Goal: Contribute content: Add original content to the website for others to see

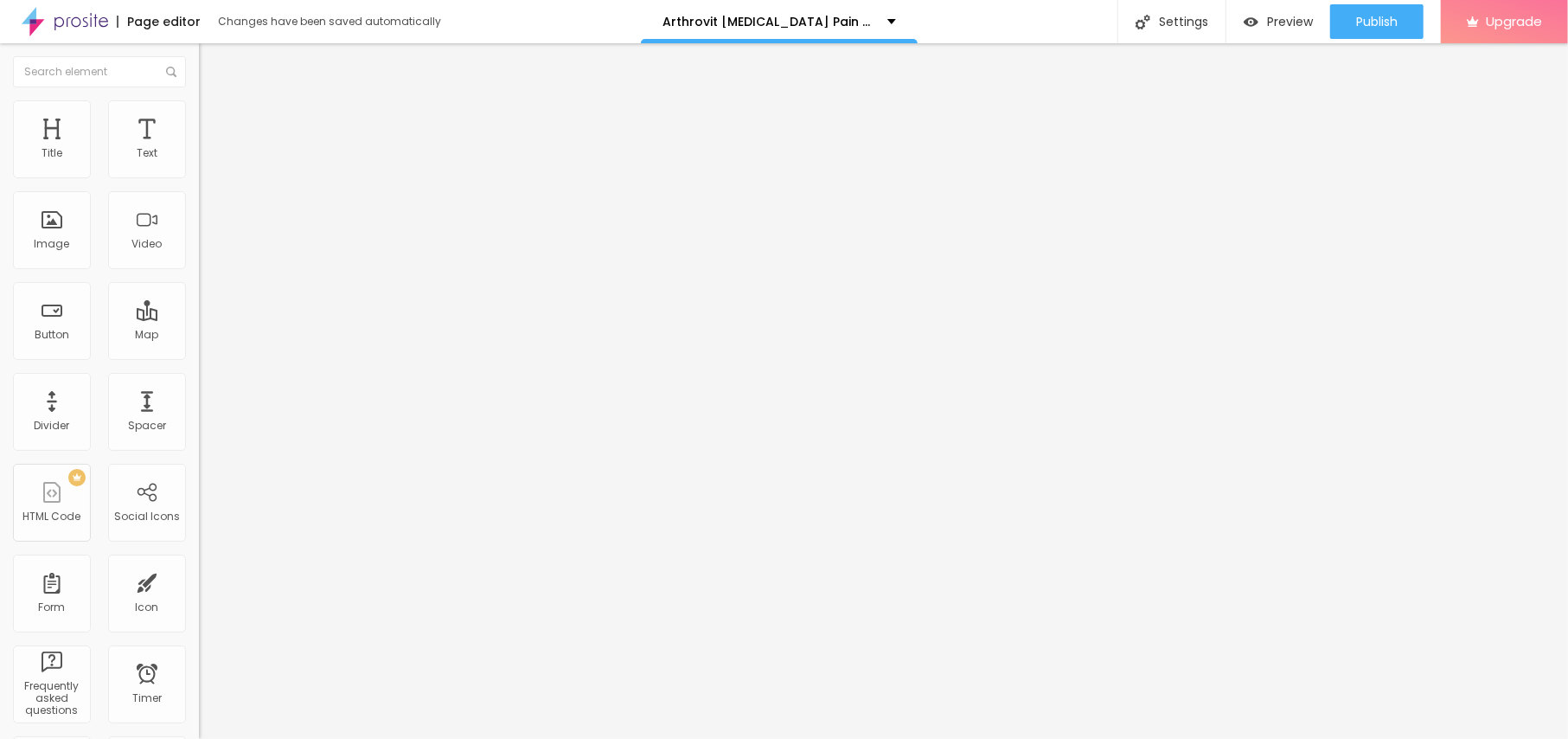
click at [199, 149] on span "Add image" at bounding box center [234, 141] width 71 height 15
click at [214, 120] on span "Style" at bounding box center [226, 112] width 25 height 15
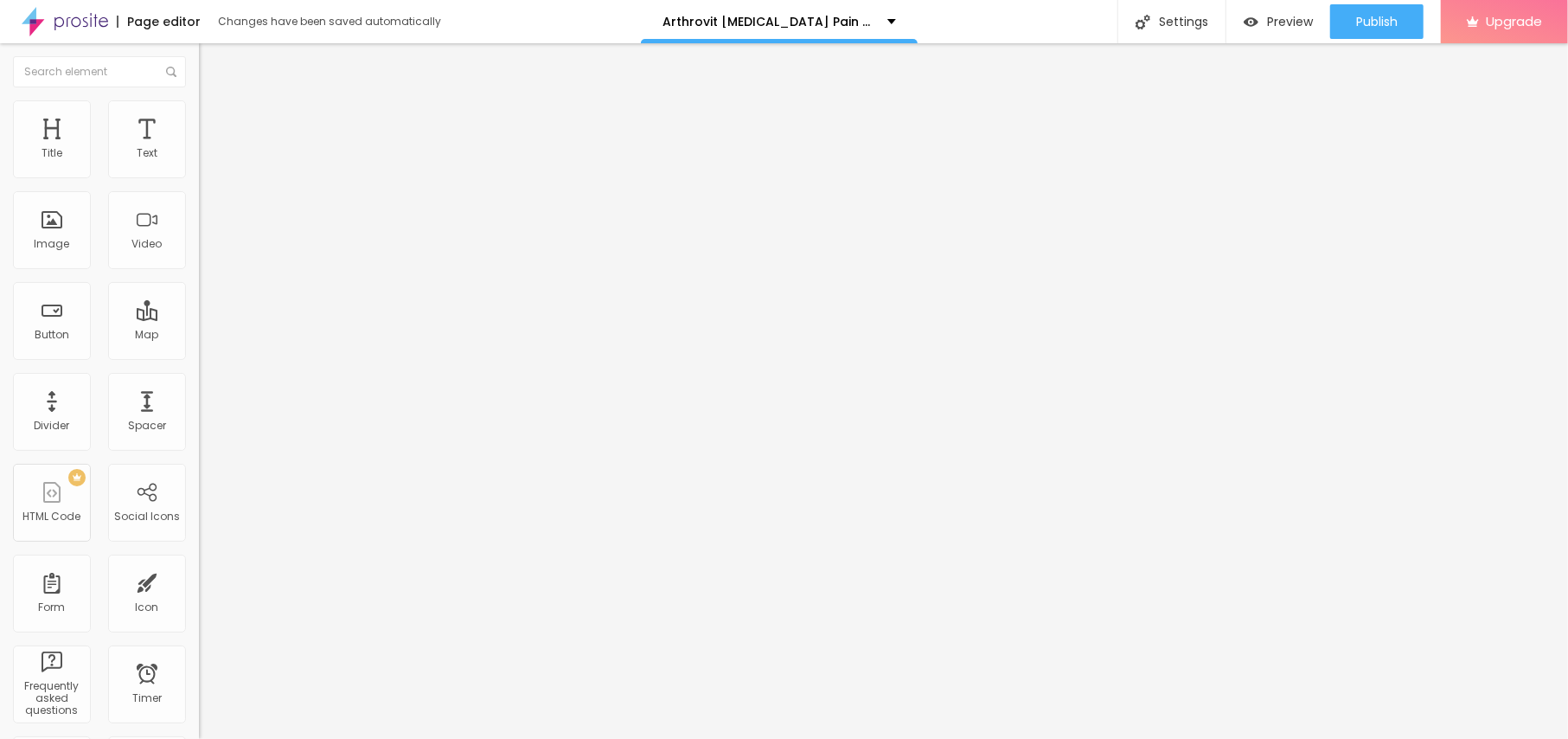
type input "90"
type input "85"
type input "75"
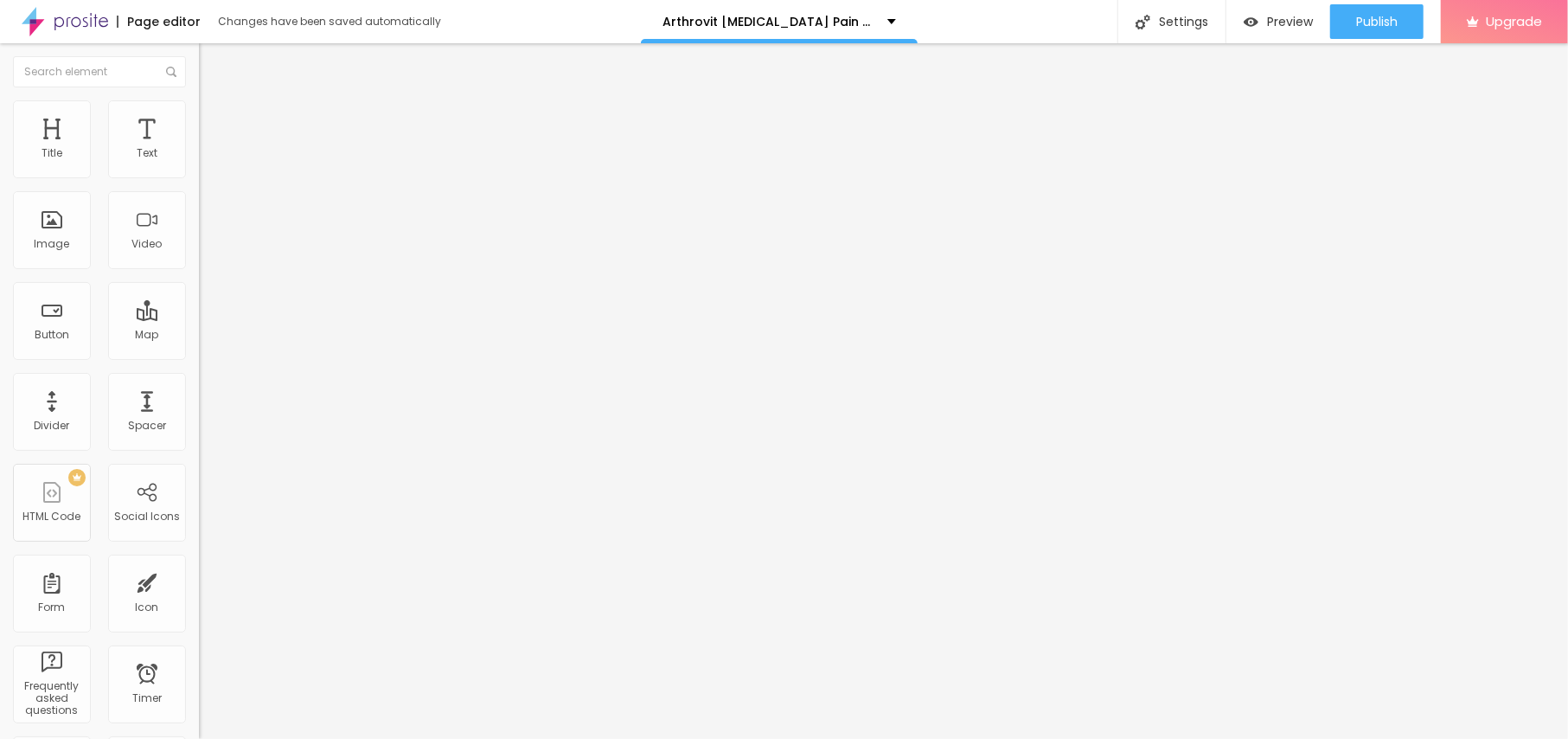
type input "75"
type input "70"
type input "65"
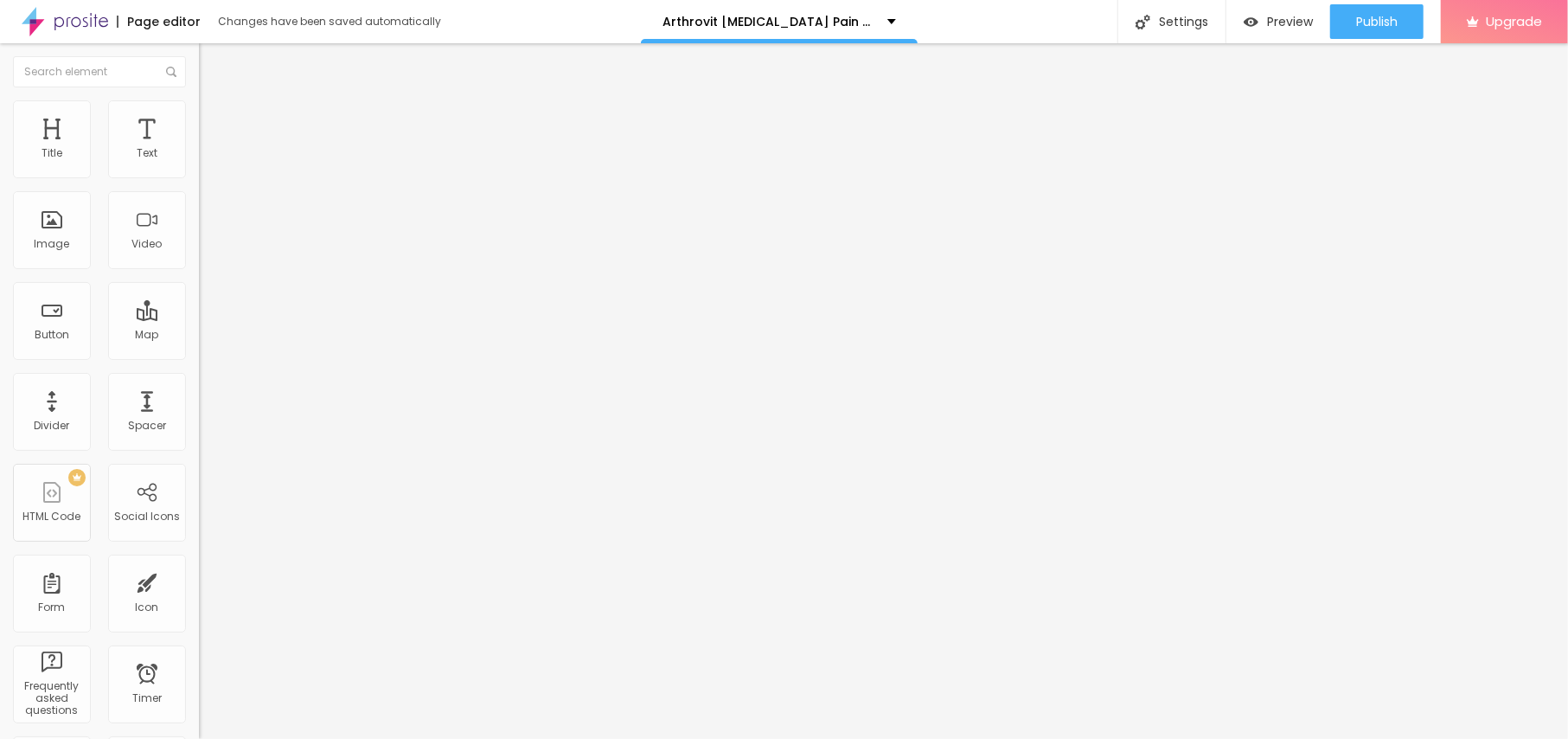
type input "60"
type input "55"
type input "50"
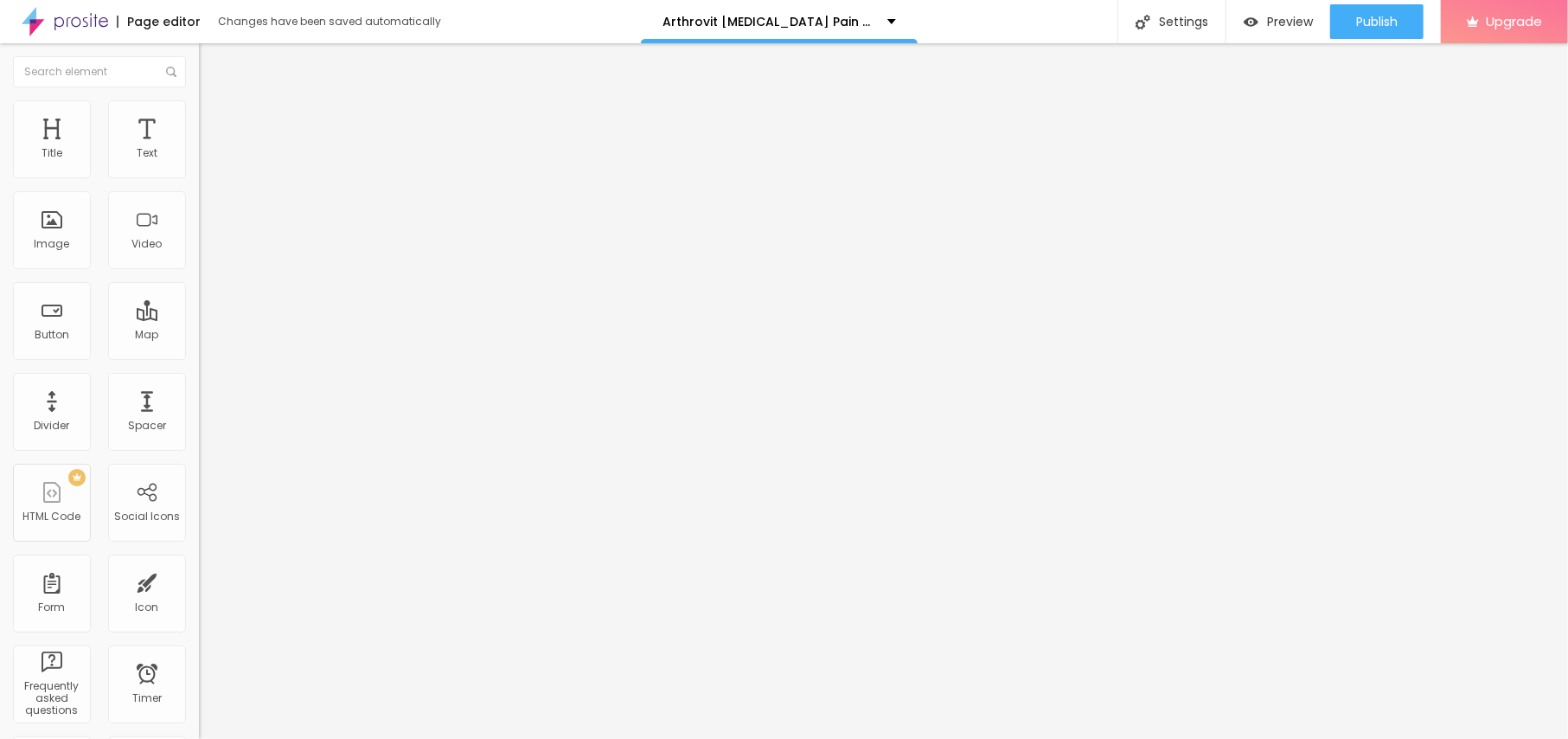
type input "50"
type input "45"
type input "40"
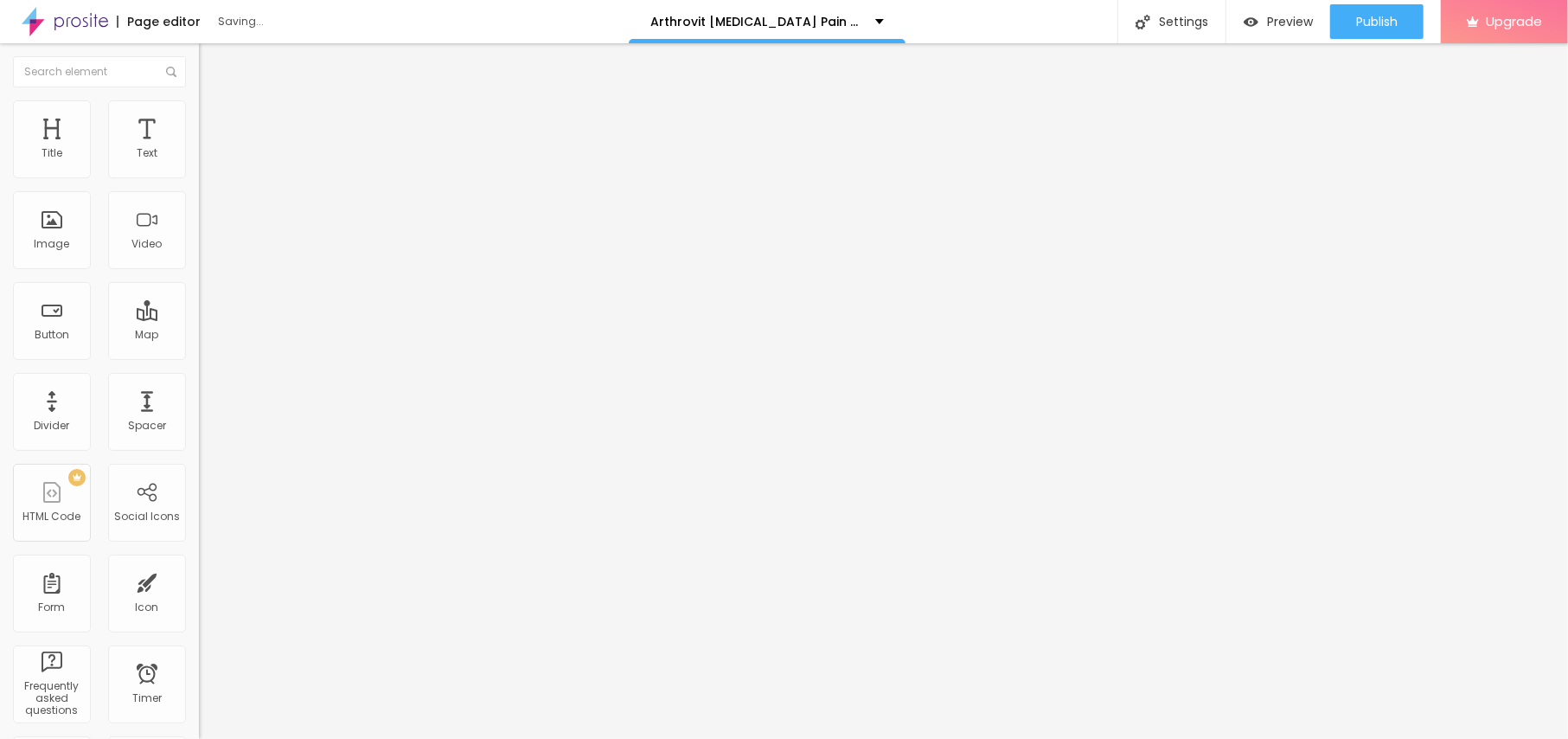
type input "35"
type input "30"
drag, startPoint x: 182, startPoint y: 188, endPoint x: 53, endPoint y: 192, distance: 129.1
type input "30"
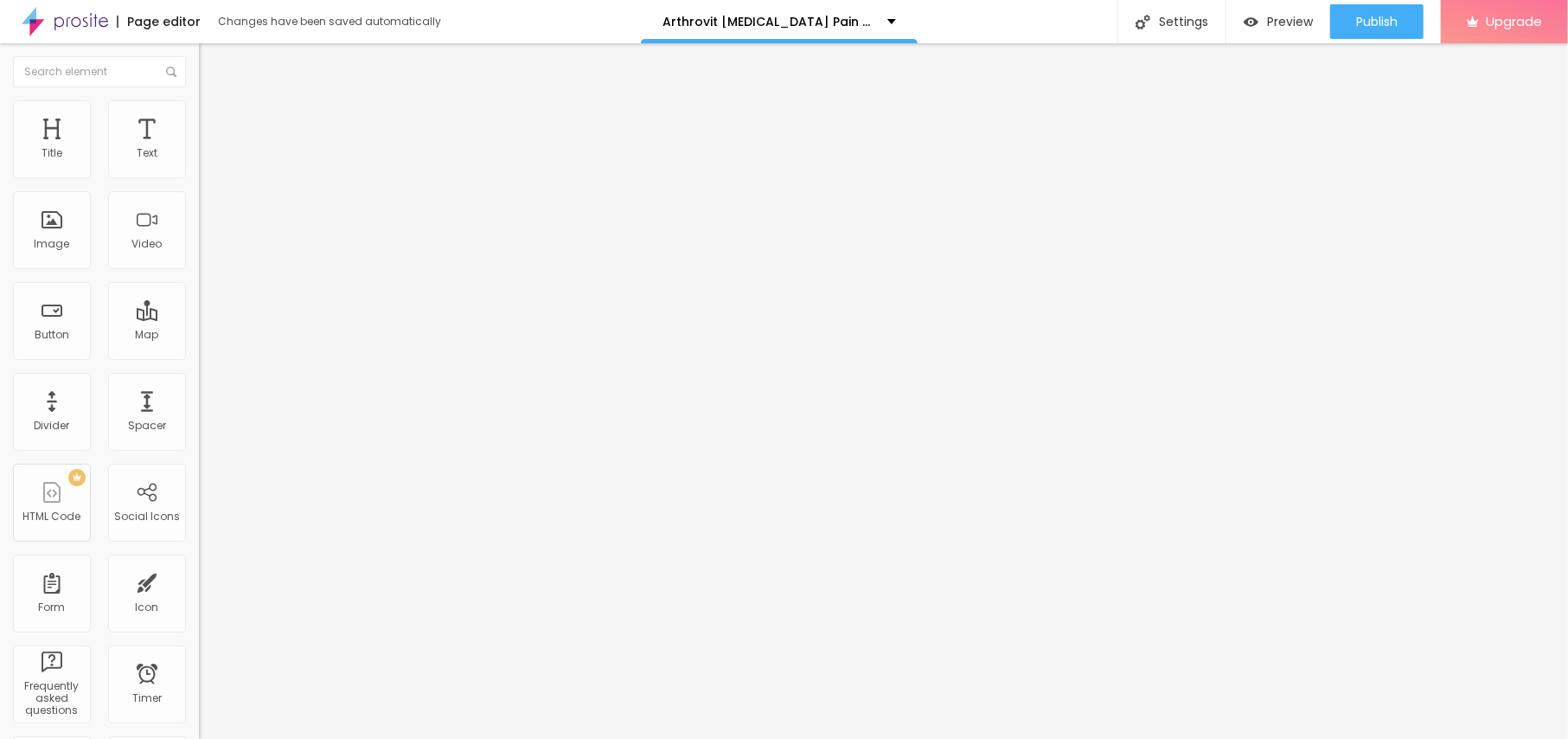
click at [199, 177] on input "range" at bounding box center [254, 170] width 111 height 14
click at [199, 100] on li "Content" at bounding box center [298, 91] width 199 height 18
click at [199, 175] on input "text" at bounding box center [302, 166] width 208 height 18
paste input "Arthrovit Arthritis Pain Relief Cream Canada"
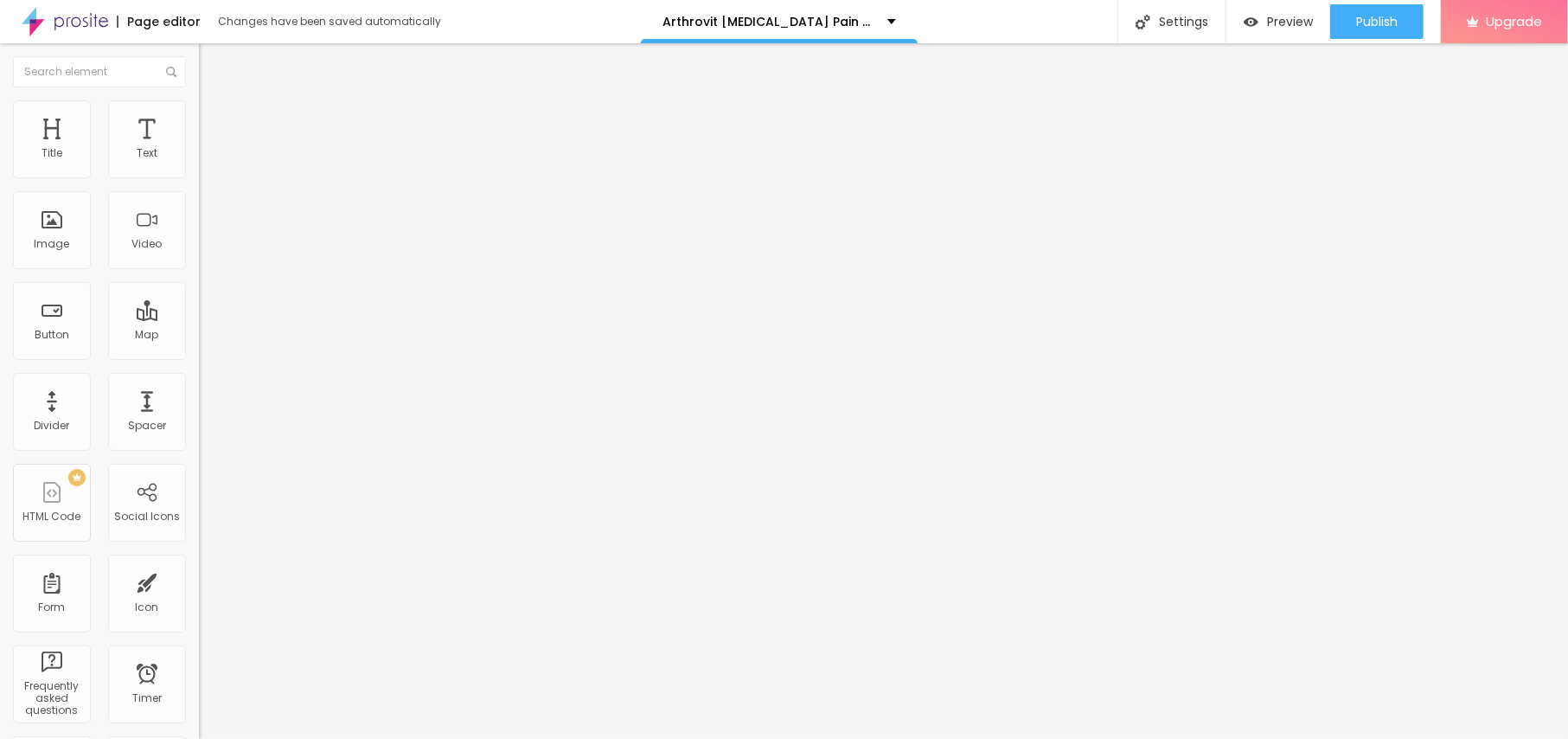
type input "Arthrovit Arthritis Pain Relief Cream Canada"
drag, startPoint x: 70, startPoint y: 475, endPoint x: 0, endPoint y: 493, distance: 72.3
click at [199, 395] on div "Change image Image description (Alt) Arthrovit Arthritis Pain Relief Cream Cana…" at bounding box center [298, 265] width 199 height 261
paste input "top10cbdstore.com/arthrovit-arthritis-cream-canada"
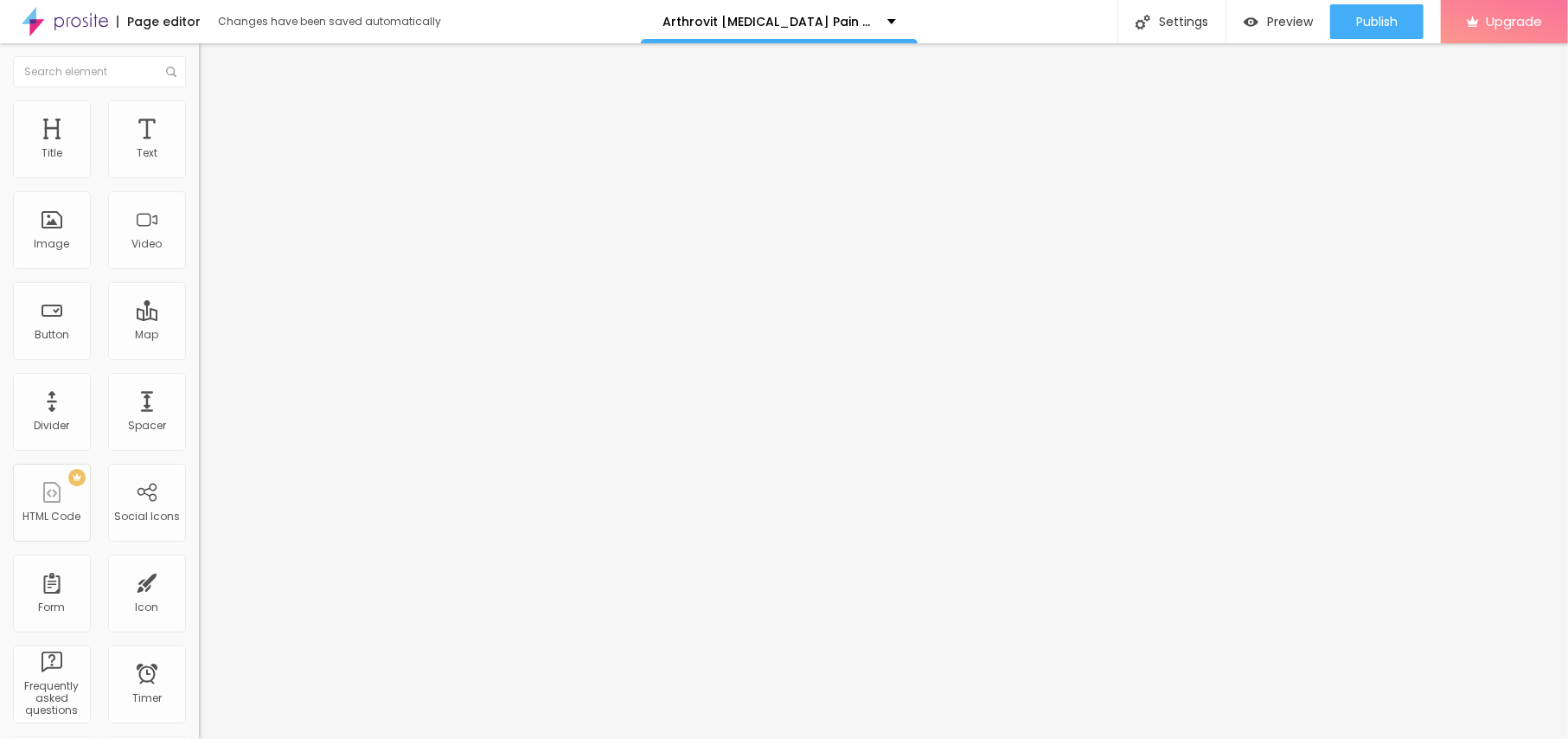
scroll to position [0, 164]
type input "https://top10cbdstore.com/arthrovit-arthritis-cream-canada"
drag, startPoint x: 119, startPoint y: 205, endPoint x: 0, endPoint y: 172, distance: 123.5
click at [199, 172] on div "Text Click me Align Size Default Small Default Big Link URL https:// Open in ne…" at bounding box center [298, 260] width 199 height 252
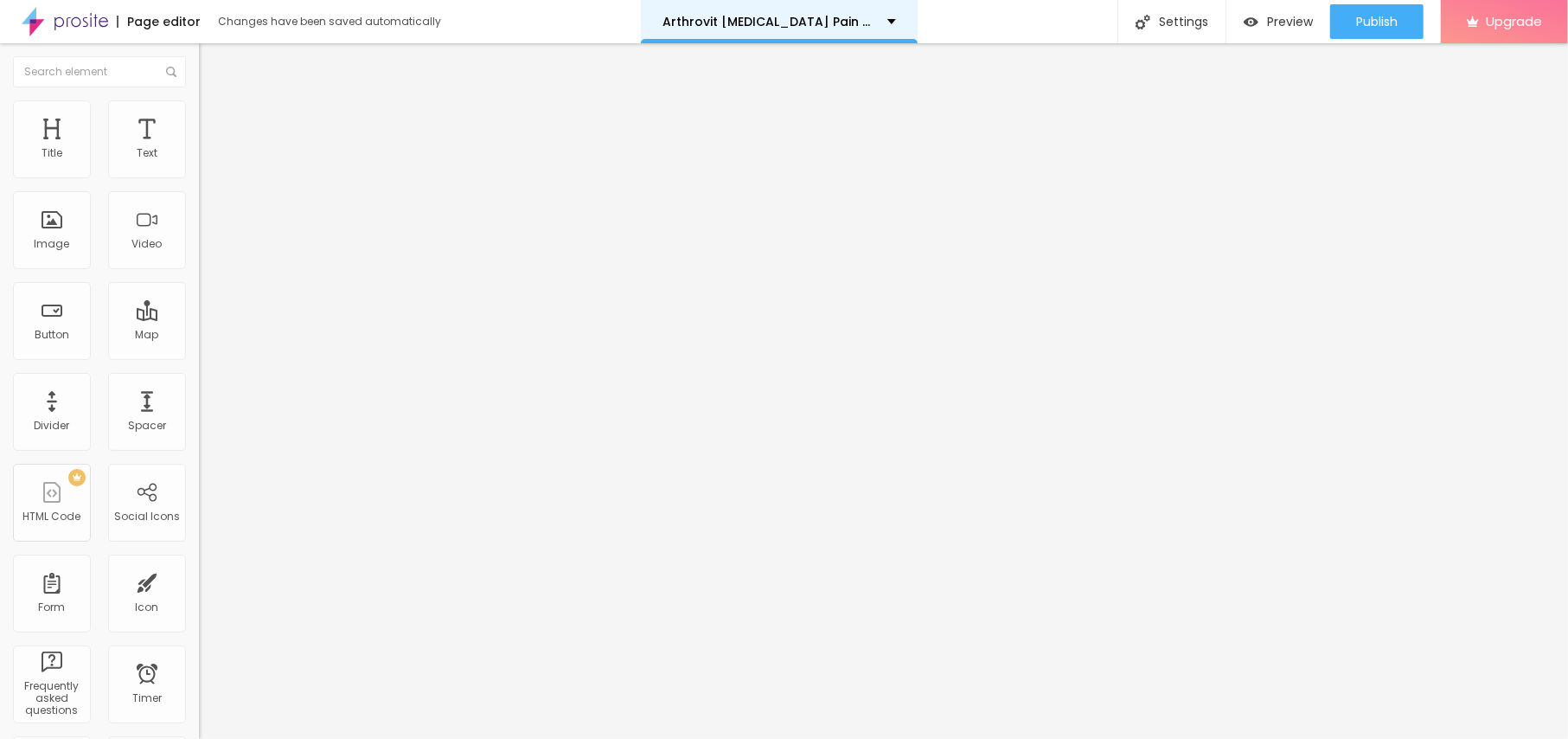
paste input "😍👇SHOP NOW😍👇"
type input "😍👇SHOP NOW😍👇"
drag, startPoint x: 111, startPoint y: 357, endPoint x: 0, endPoint y: 357, distance: 111.0
click at [199, 357] on div "Text 😍👇SHOP NOW😍👇 Align Size Default Small Default Big Link URL https:// Open i…" at bounding box center [298, 260] width 199 height 252
paste input "https://top10cbdstore.com/arthrovit-arthritis-cream-canada"
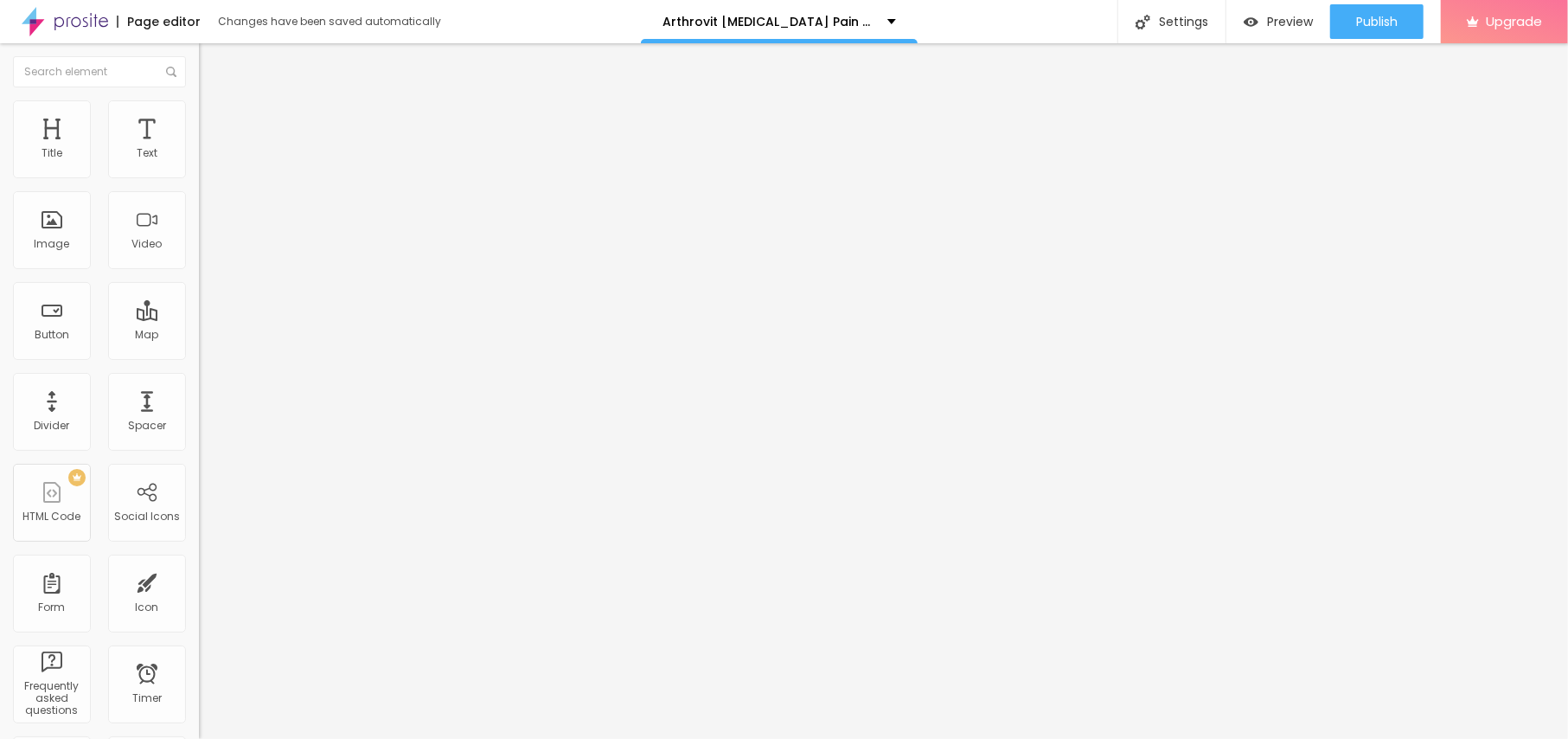
scroll to position [0, 164]
type input "https://top10cbdstore.com/arthrovit-arthritis-cream-canada"
click at [199, 256] on button "button" at bounding box center [211, 247] width 24 height 19
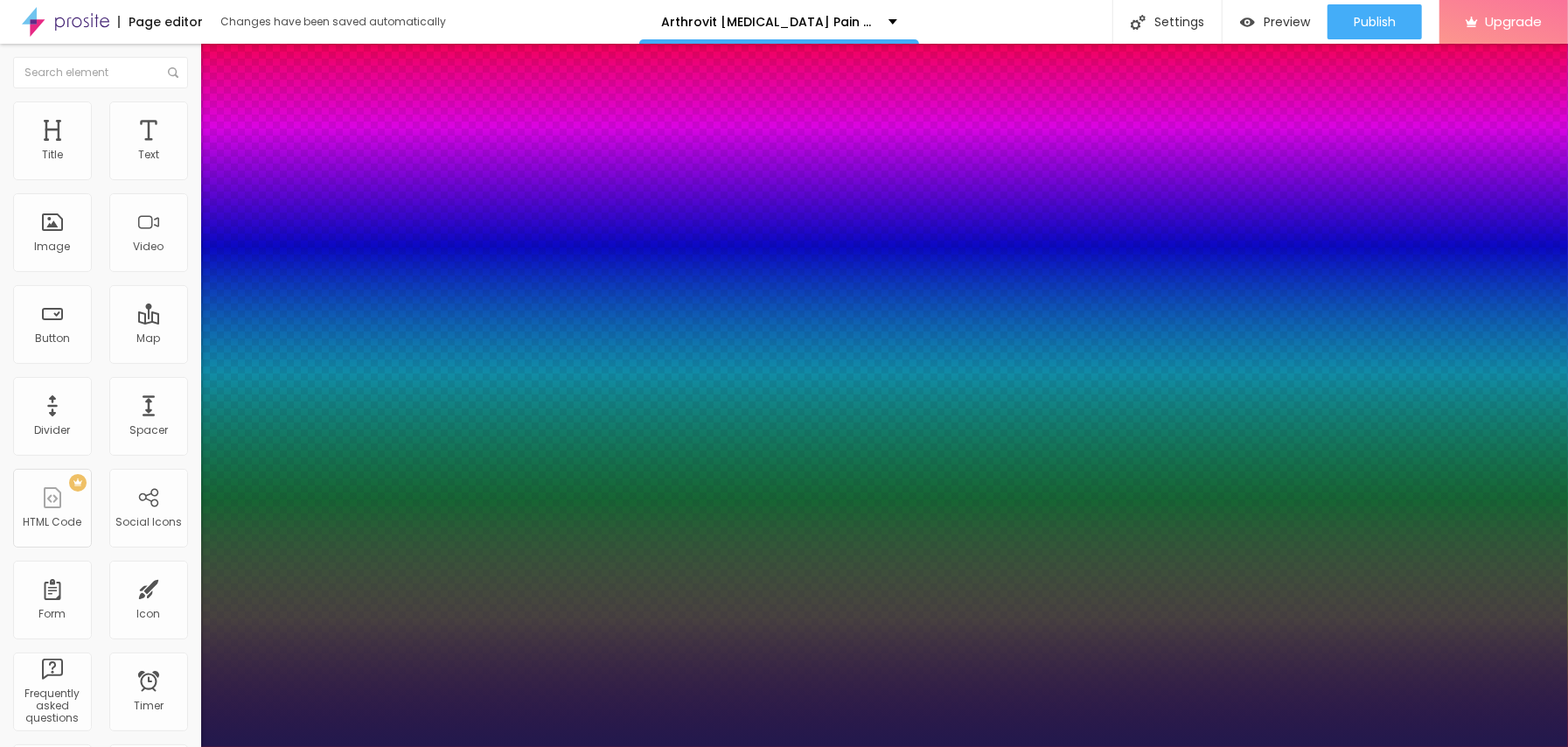
type input "1"
type input "18"
type input "1"
type input "22"
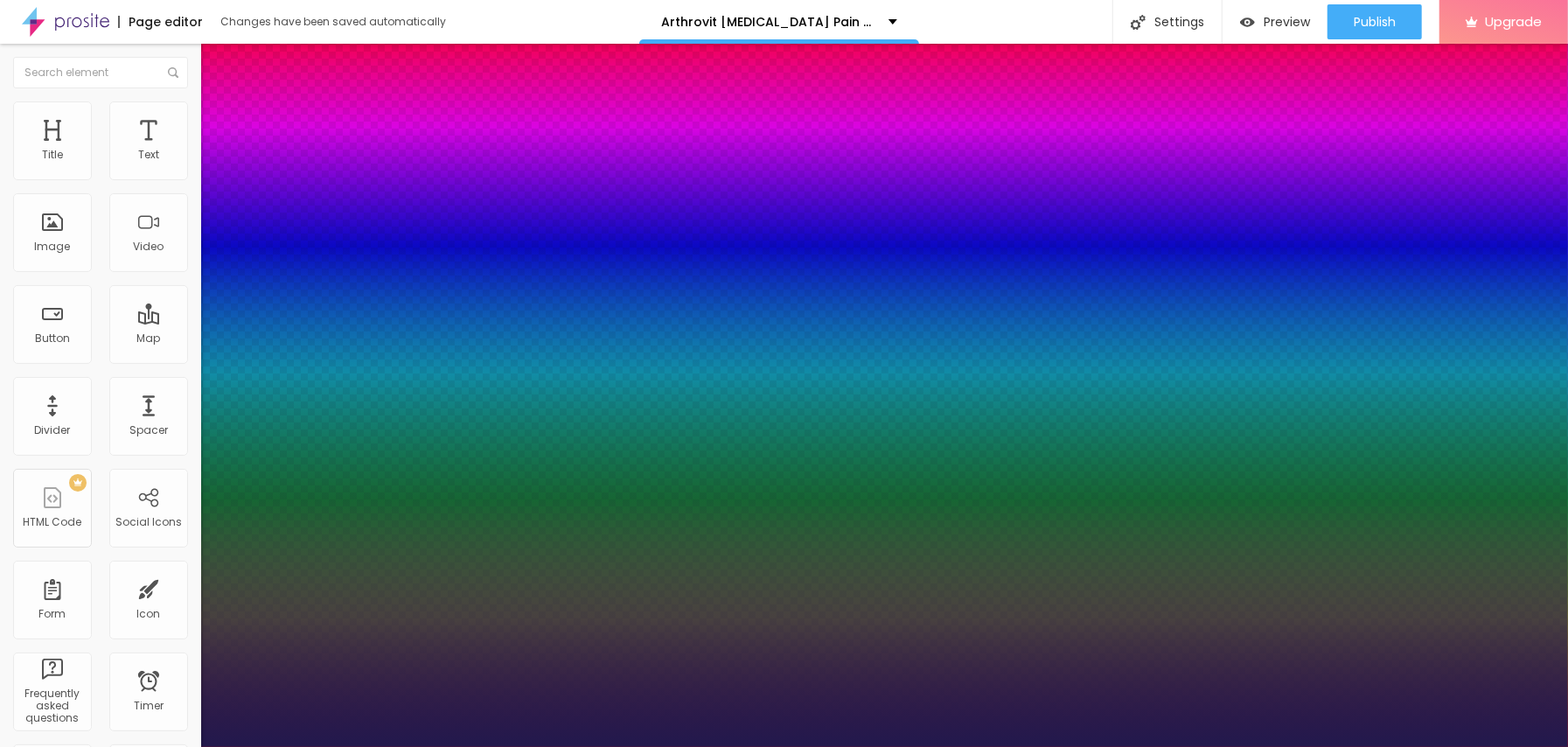
type input "22"
type input "1"
type input "28"
type input "1"
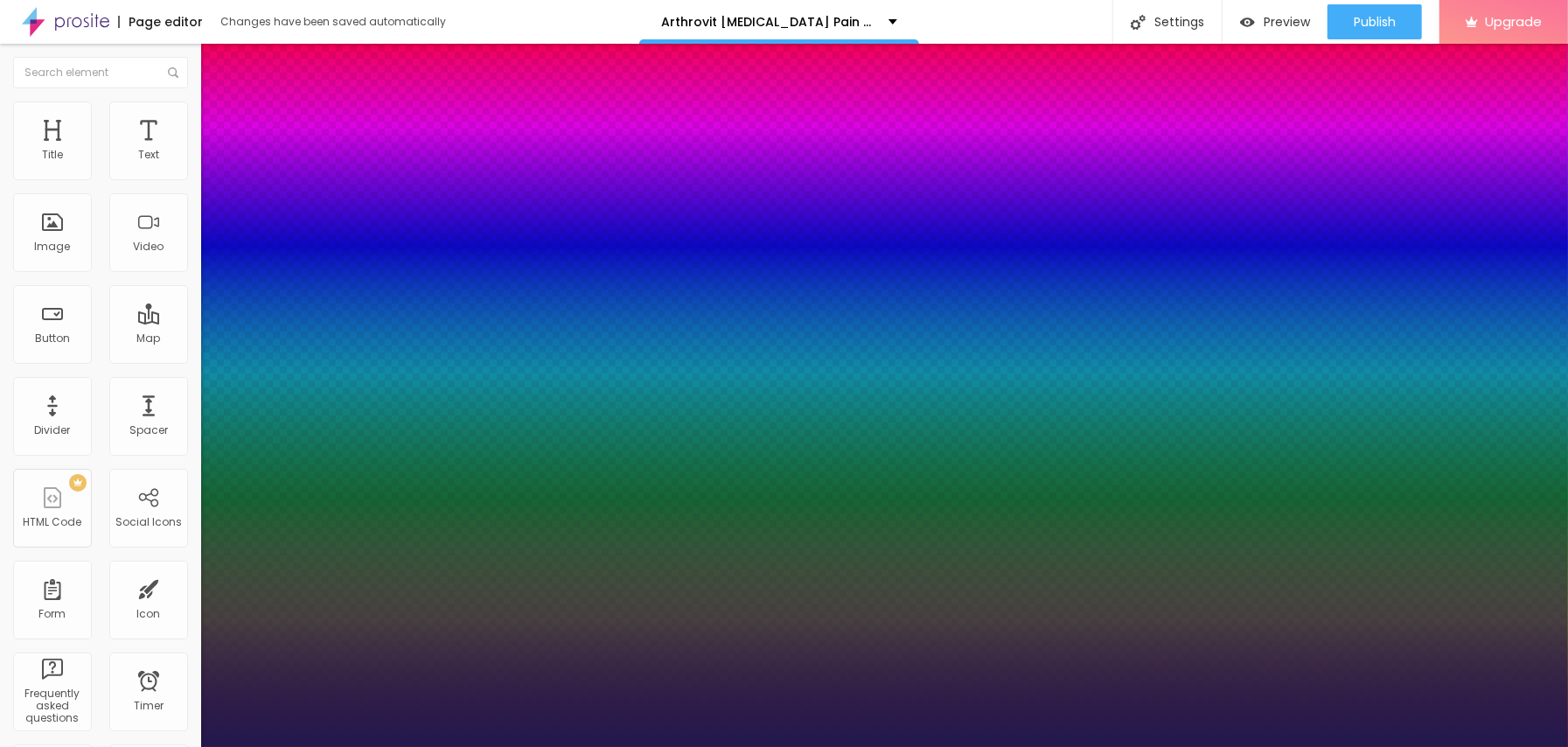
type input "29"
type input "1"
drag, startPoint x: 238, startPoint y: 488, endPoint x: 255, endPoint y: 491, distance: 17.3
type input "29"
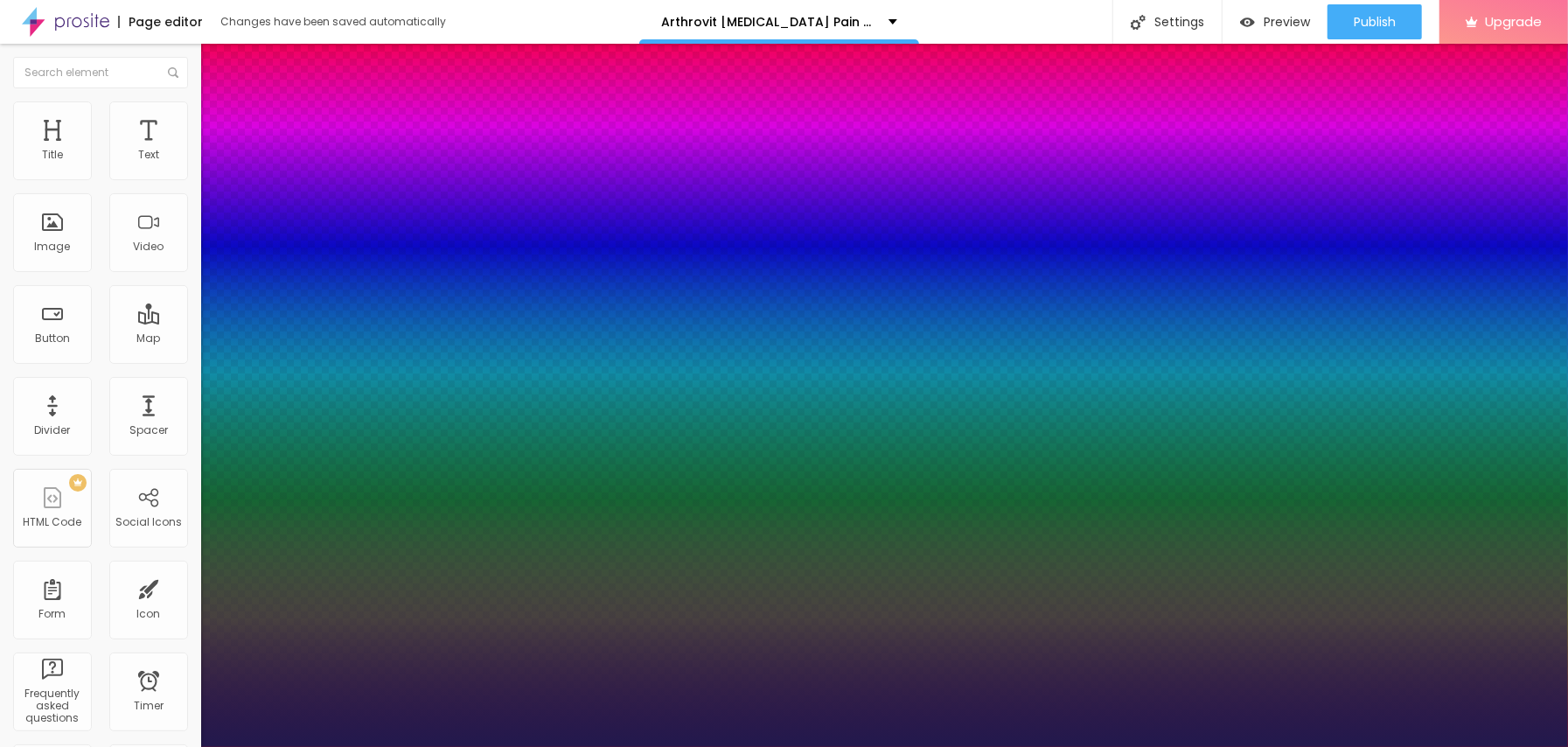
click at [755, 746] on div at bounding box center [784, 747] width 1568 height 0
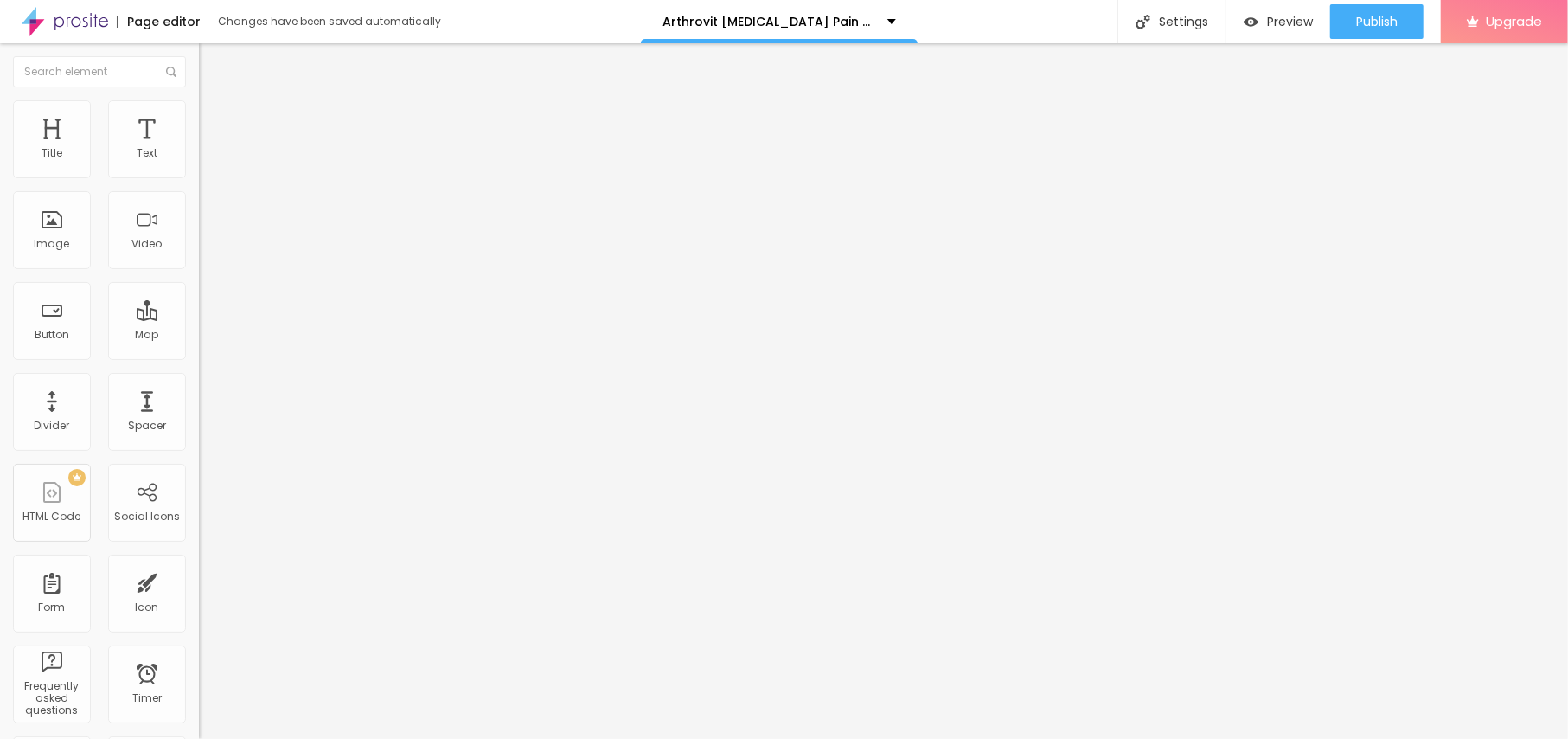
scroll to position [1, 0]
click at [206, 160] on icon "button" at bounding box center [211, 154] width 10 height 10
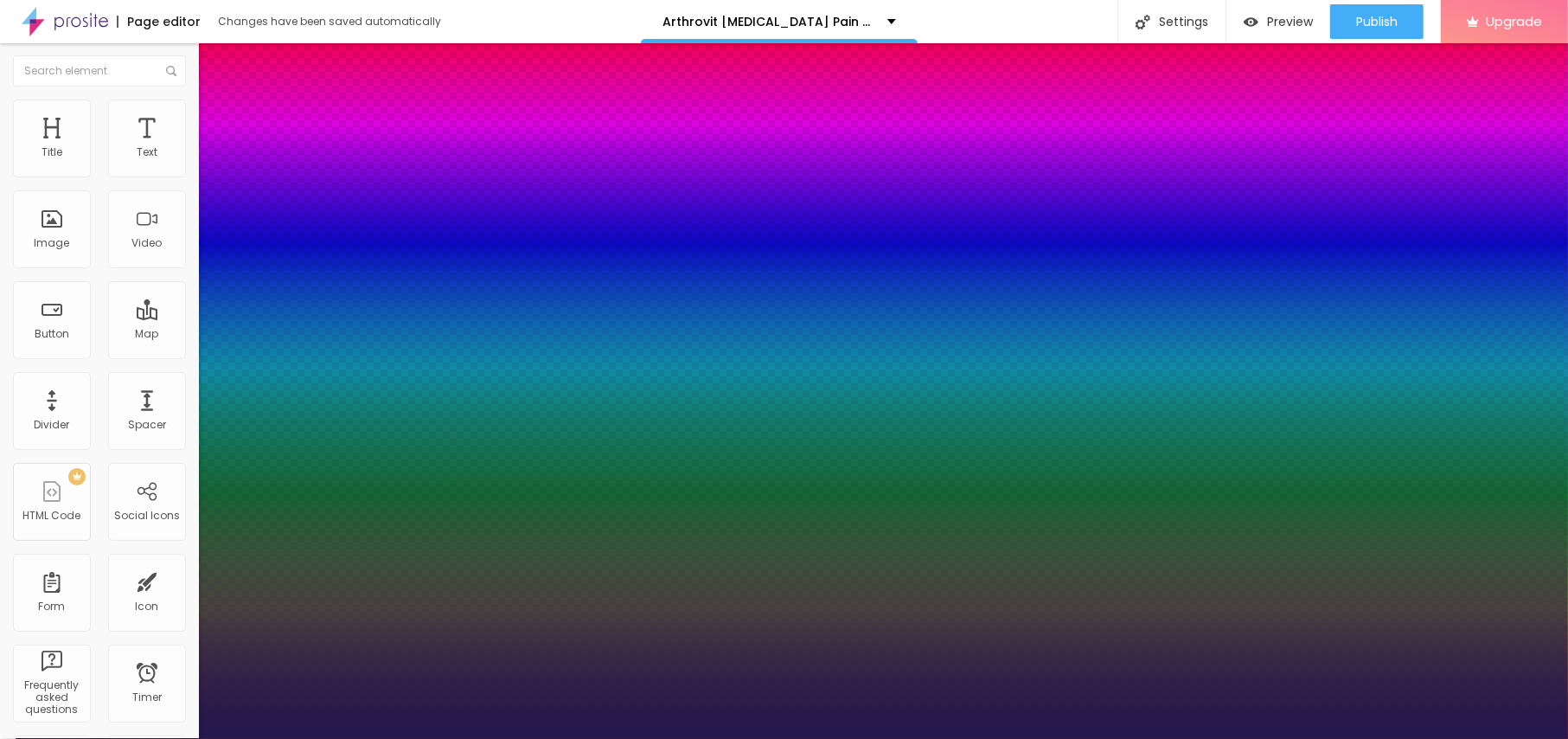
type input "1"
type input "18"
type input "1"
type input "21"
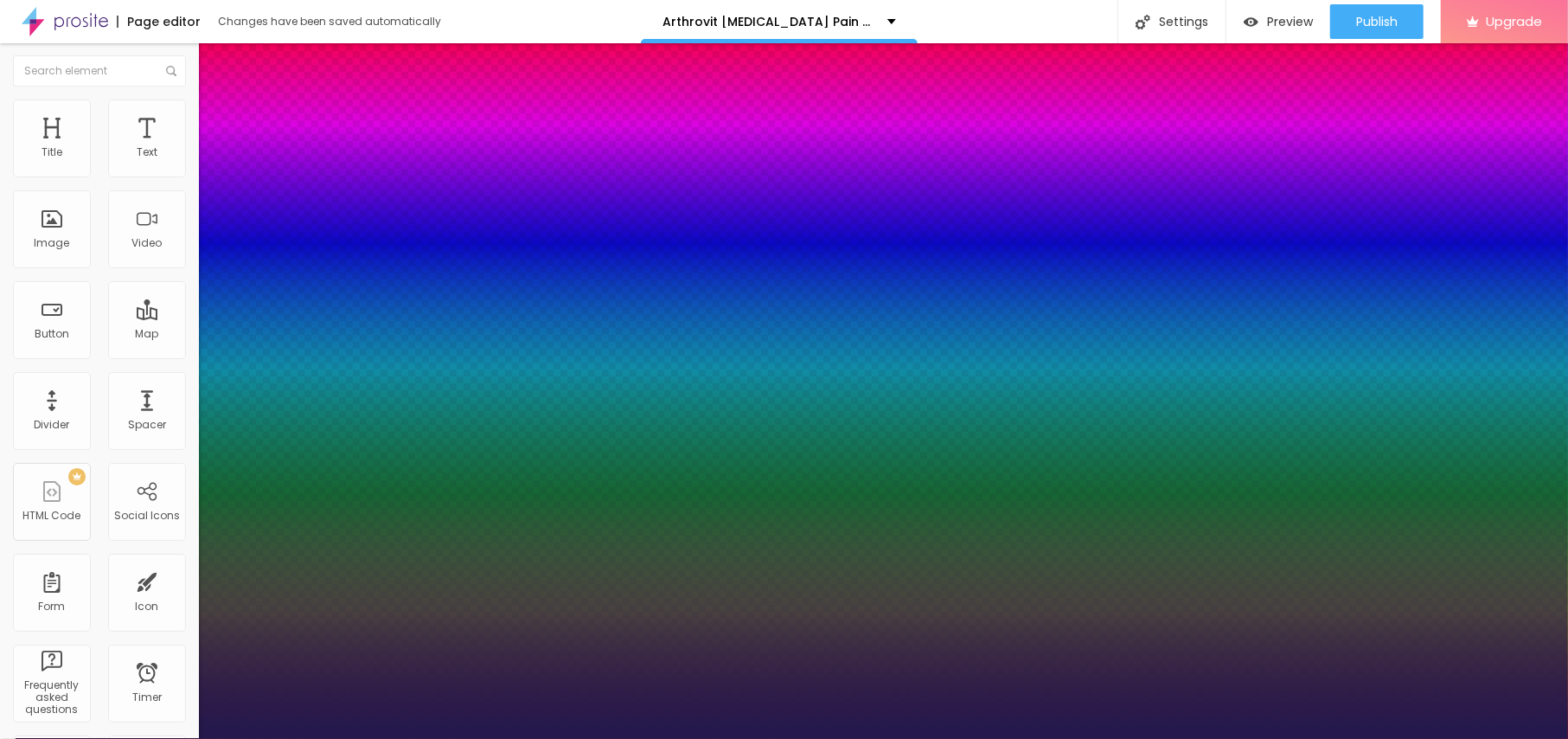
type input "21"
type input "1"
type input "24"
type input "1"
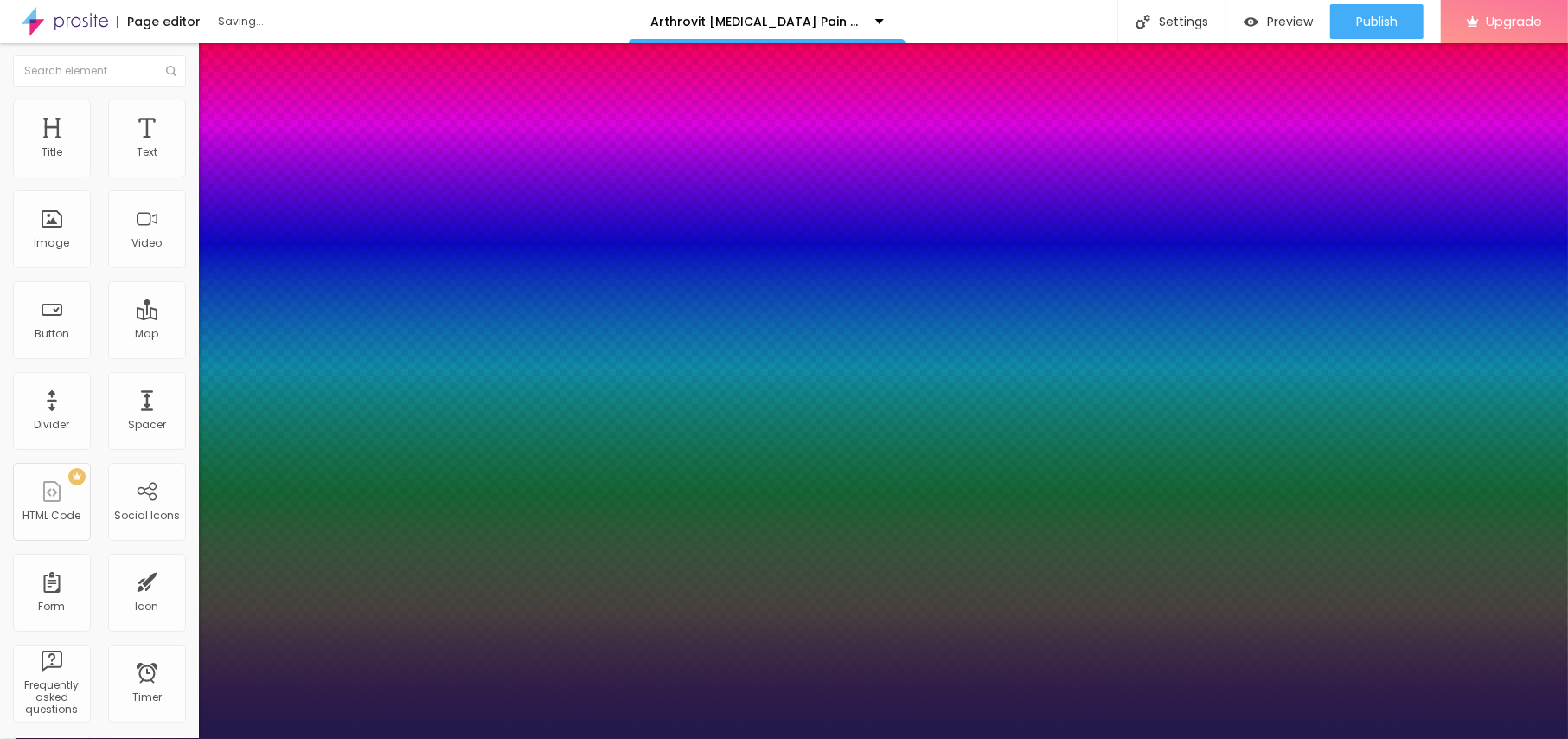
drag, startPoint x: 234, startPoint y: 288, endPoint x: 246, endPoint y: 291, distance: 12.4
type input "24"
type input "1"
click at [495, 738] on div at bounding box center [784, 739] width 1568 height 0
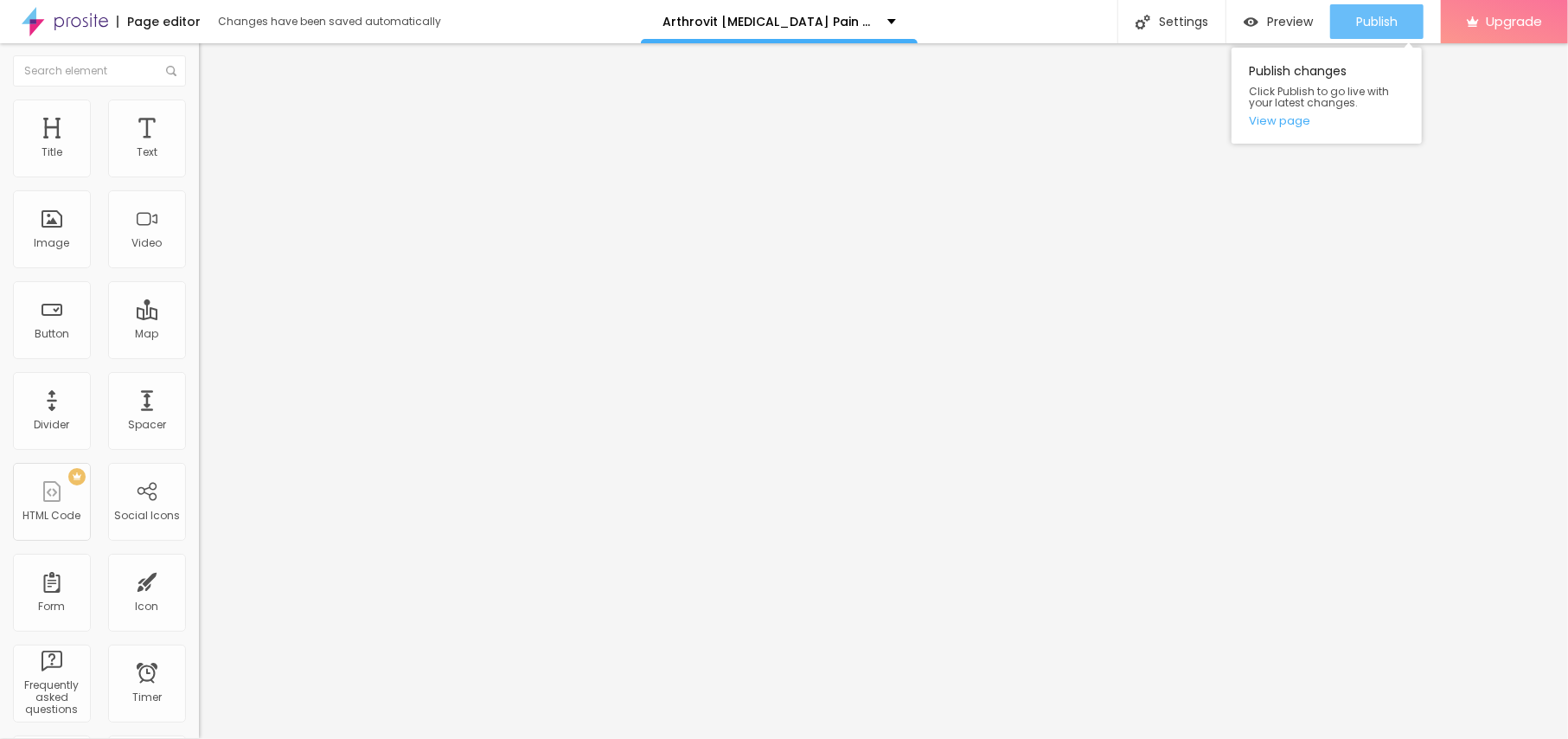
click at [1371, 26] on span "Publish" at bounding box center [1376, 21] width 42 height 14
click at [1291, 128] on div "Publish changes Click Publish to go live with your latest changes. View page" at bounding box center [1326, 95] width 190 height 96
click at [1288, 120] on link "View page" at bounding box center [1327, 121] width 156 height 11
